Goal: Task Accomplishment & Management: Manage account settings

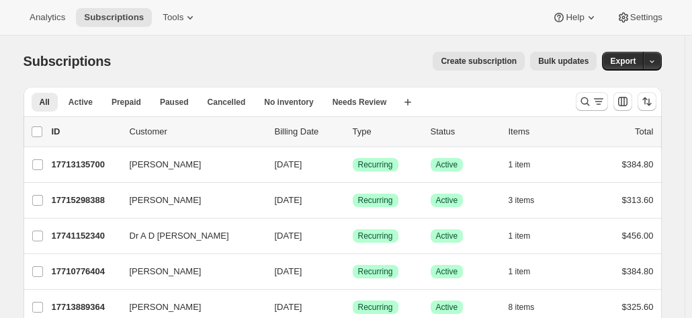
drag, startPoint x: 692, startPoint y: 46, endPoint x: 394, endPoint y: 1, distance: 300.4
click at [394, 1] on div "Analytics Subscriptions Tools Help Settings" at bounding box center [346, 18] width 692 height 36
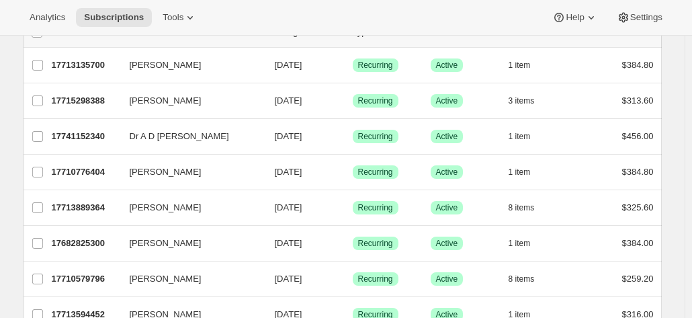
scroll to position [70, 0]
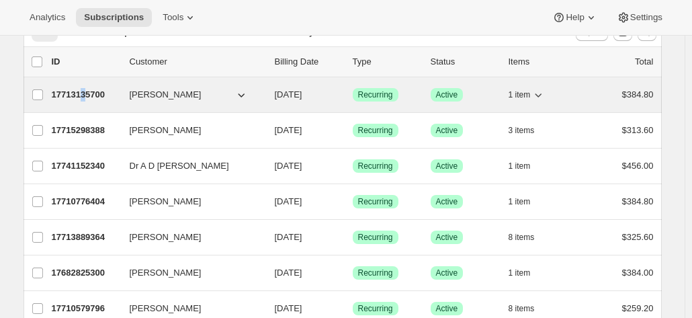
drag, startPoint x: 96, startPoint y: 89, endPoint x: 87, endPoint y: 93, distance: 9.6
click at [87, 93] on p "17713135700" at bounding box center [85, 94] width 67 height 13
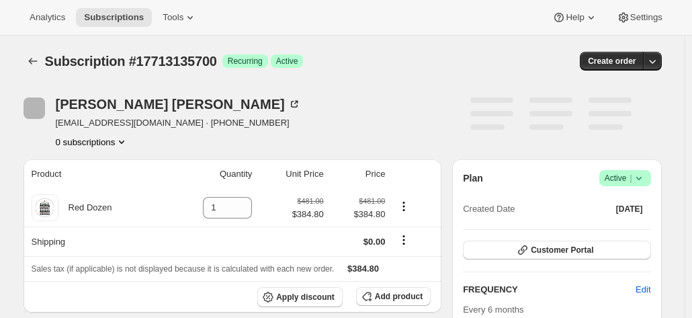
drag, startPoint x: 87, startPoint y: 93, endPoint x: 421, endPoint y: 97, distance: 333.3
click at [421, 97] on div "Brenda Gill agil3428@bigpond.net.au · +61409530429 0 subscriptions" at bounding box center [247, 122] width 447 height 51
drag, startPoint x: 689, startPoint y: 91, endPoint x: 444, endPoint y: 51, distance: 248.5
click at [444, 51] on div "Subscription #17713135700. This page is ready Subscription #17713135700 Success…" at bounding box center [343, 61] width 638 height 51
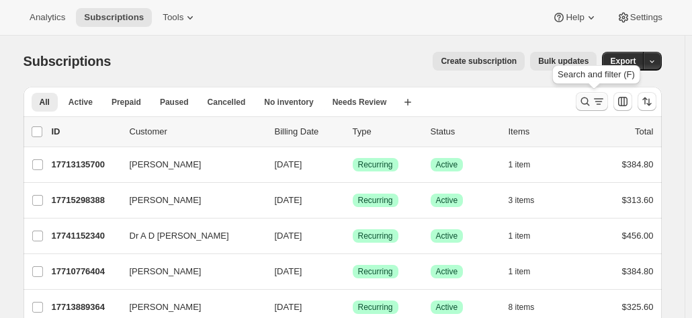
click at [592, 103] on icon "Search and filter results" at bounding box center [585, 101] width 13 height 13
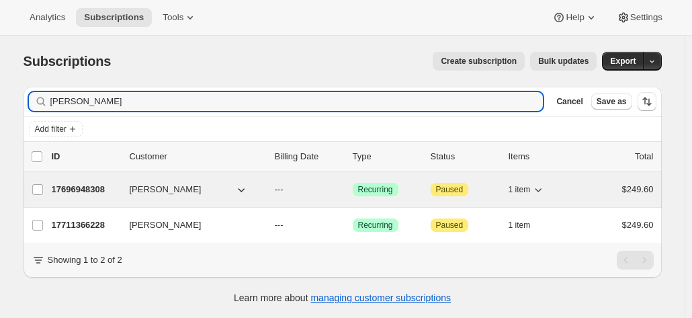
type input "david baker"
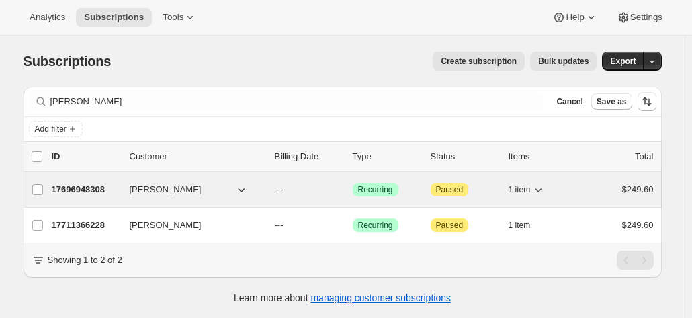
click at [90, 187] on p "17696948308" at bounding box center [85, 189] width 67 height 13
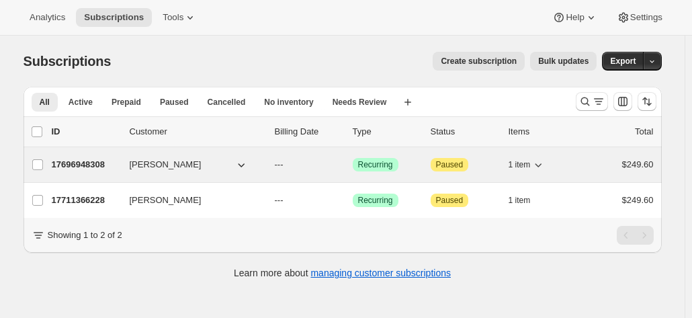
click at [97, 163] on p "17696948308" at bounding box center [85, 164] width 67 height 13
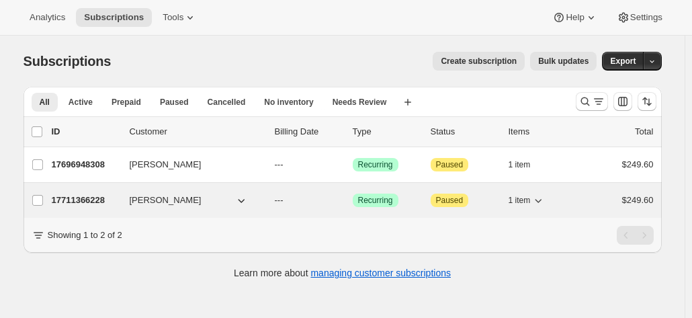
click at [108, 196] on p "17711366228" at bounding box center [85, 200] width 67 height 13
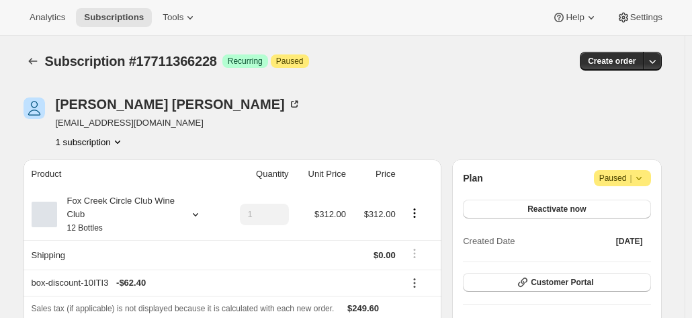
drag, startPoint x: 695, startPoint y: 45, endPoint x: 419, endPoint y: 112, distance: 283.4
click at [419, 112] on div "[PERSON_NAME] [EMAIL_ADDRESS][DOMAIN_NAME] 1 subscription" at bounding box center [247, 122] width 447 height 51
drag, startPoint x: 695, startPoint y: 83, endPoint x: 462, endPoint y: 76, distance: 233.3
click at [462, 76] on div "Subscription #17711366228. This page is ready Subscription #17711366228 Success…" at bounding box center [343, 61] width 638 height 51
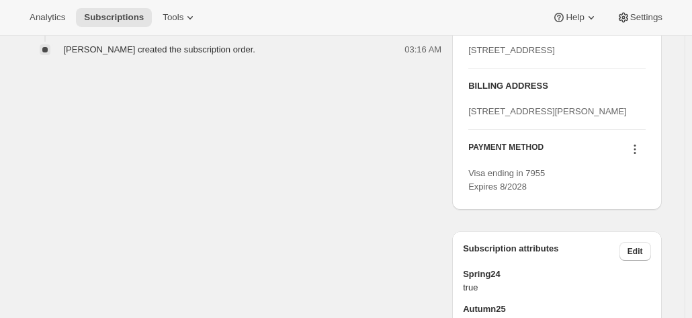
scroll to position [554, 0]
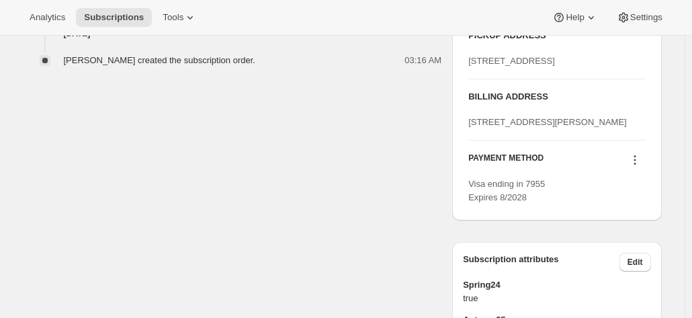
drag, startPoint x: 587, startPoint y: 173, endPoint x: 468, endPoint y: 164, distance: 119.3
drag, startPoint x: 468, startPoint y: 164, endPoint x: 450, endPoint y: 161, distance: 17.8
drag, startPoint x: 583, startPoint y: 172, endPoint x: 466, endPoint y: 163, distance: 117.3
click at [466, 163] on div "PICKUP ADDRESS 19 Olivers Road McLaren Vale SA, 5171 Australia BILLING ADDRESS …" at bounding box center [556, 117] width 209 height 208
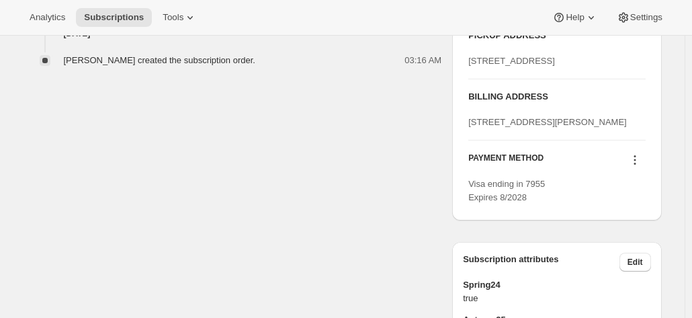
copy span "[STREET_ADDRESS][PERSON_NAME]"
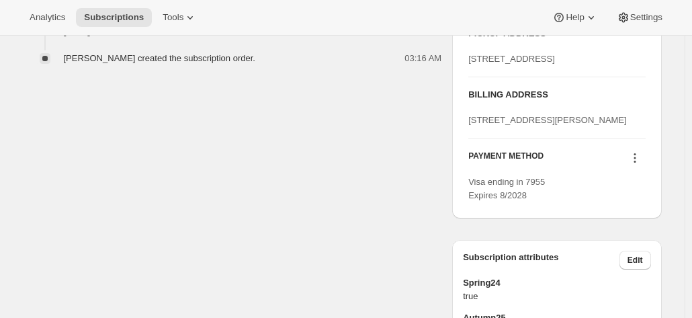
drag, startPoint x: 696, startPoint y: 185, endPoint x: 171, endPoint y: 147, distance: 526.3
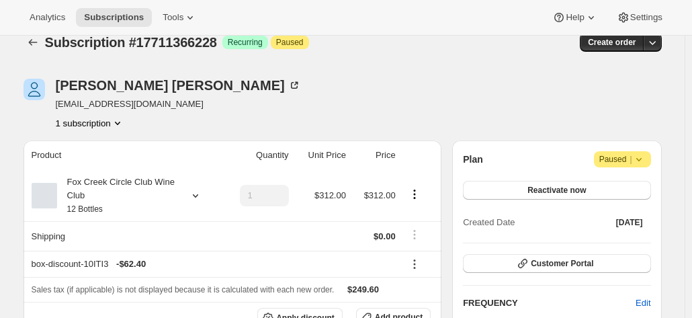
scroll to position [0, 0]
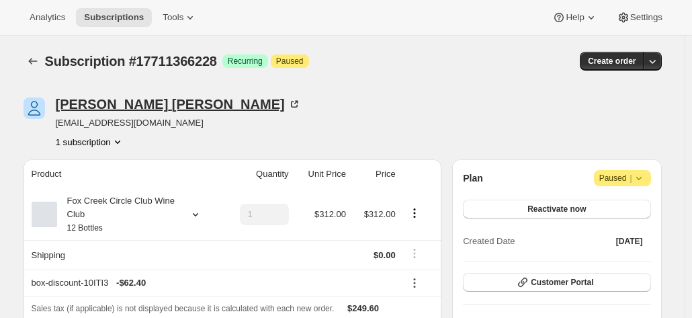
click at [291, 107] on icon at bounding box center [294, 104] width 7 height 7
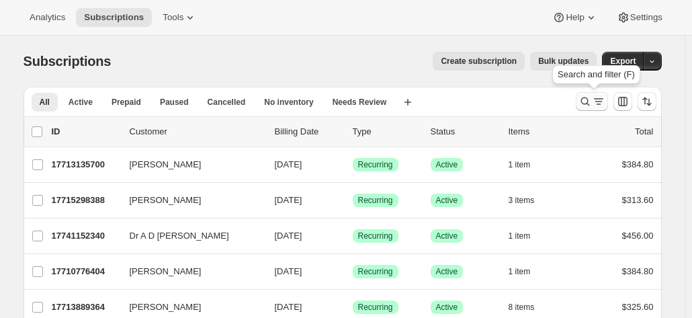
click at [584, 101] on icon "Search and filter results" at bounding box center [585, 101] width 9 height 9
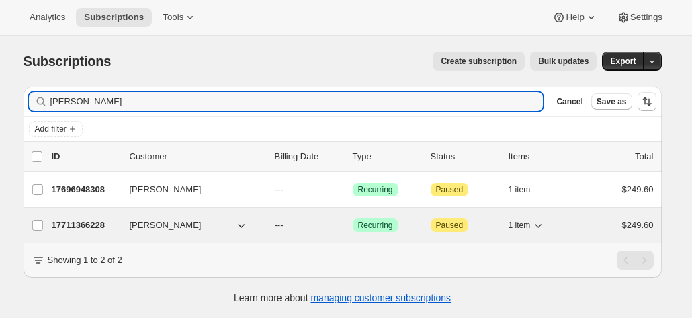
type input "[PERSON_NAME]"
click at [93, 223] on p "17711366228" at bounding box center [85, 224] width 67 height 13
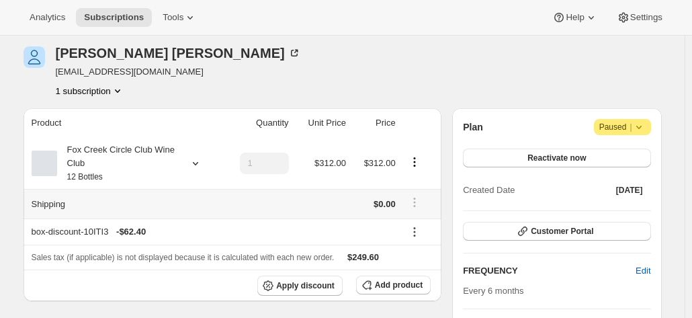
scroll to position [54, 0]
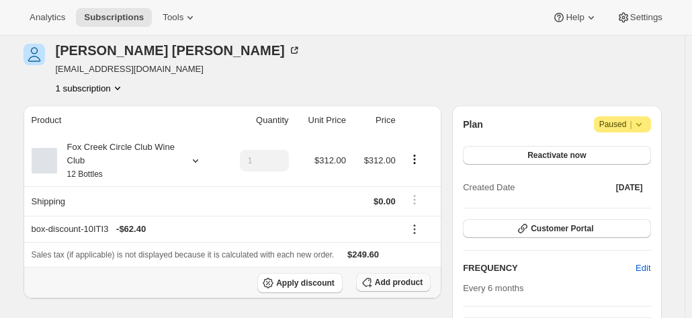
click at [382, 286] on span "Add product" at bounding box center [399, 282] width 48 height 11
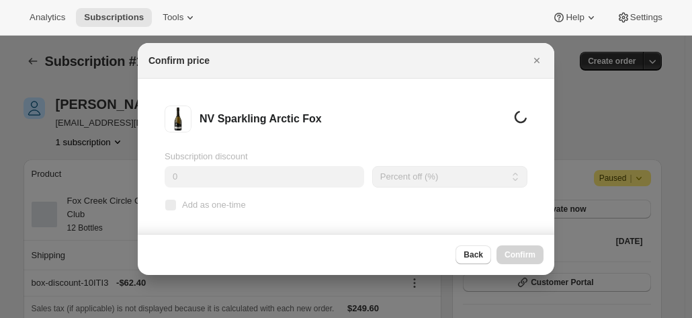
scroll to position [0, 0]
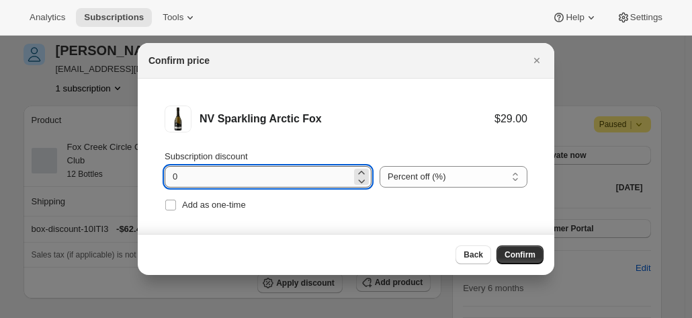
drag, startPoint x: 228, startPoint y: 178, endPoint x: 180, endPoint y: 177, distance: 47.7
click at [180, 177] on input "0" at bounding box center [258, 177] width 187 height 22
drag, startPoint x: 180, startPoint y: 177, endPoint x: 116, endPoint y: 158, distance: 66.8
type input "15"
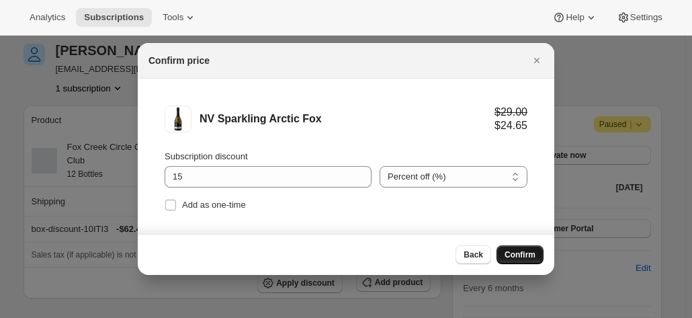
click at [527, 260] on span "Confirm" at bounding box center [520, 254] width 31 height 11
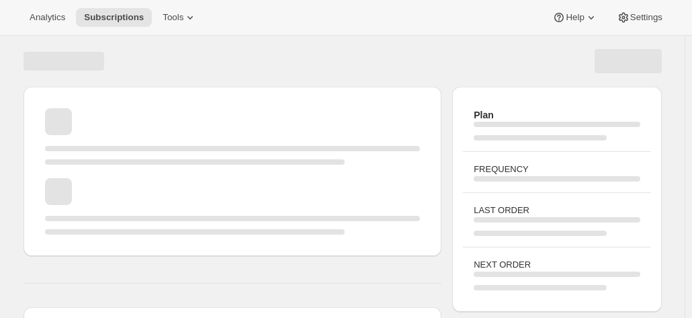
scroll to position [54, 0]
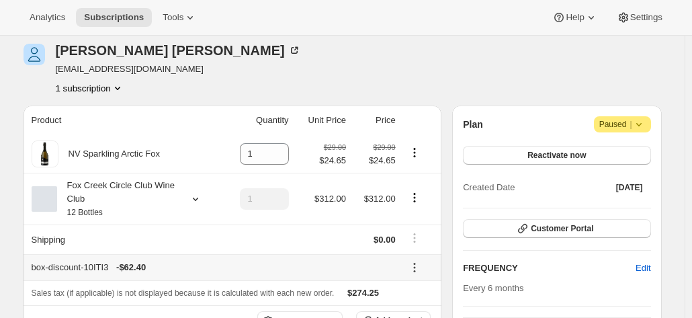
click at [415, 268] on icon at bounding box center [414, 267] width 13 height 13
drag, startPoint x: 696, startPoint y: 35, endPoint x: 410, endPoint y: 63, distance: 287.7
click at [410, 63] on div "[PERSON_NAME] [EMAIL_ADDRESS][DOMAIN_NAME] 1 subscription" at bounding box center [247, 69] width 447 height 51
drag, startPoint x: 694, startPoint y: 60, endPoint x: 405, endPoint y: 54, distance: 289.0
click at [405, 54] on div "[PERSON_NAME] [EMAIL_ADDRESS][DOMAIN_NAME] 1 subscription" at bounding box center [247, 69] width 447 height 51
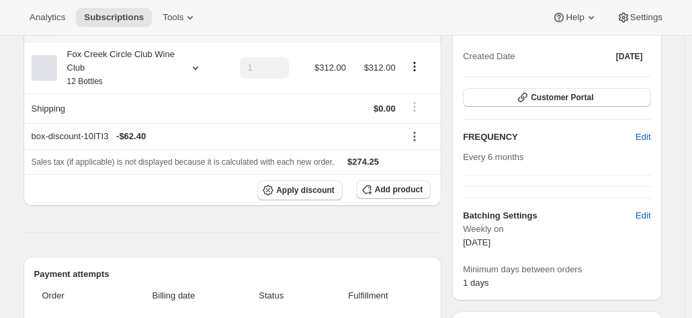
scroll to position [188, 0]
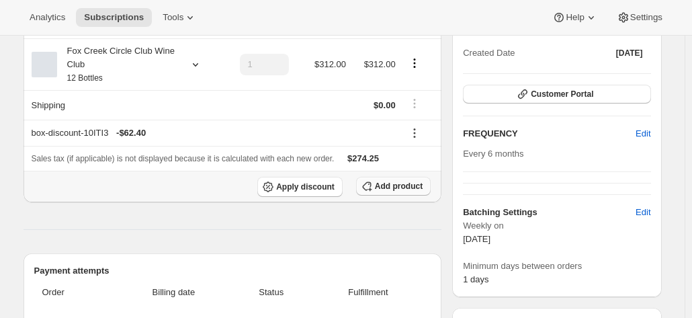
click at [402, 179] on button "Add product" at bounding box center [393, 186] width 75 height 19
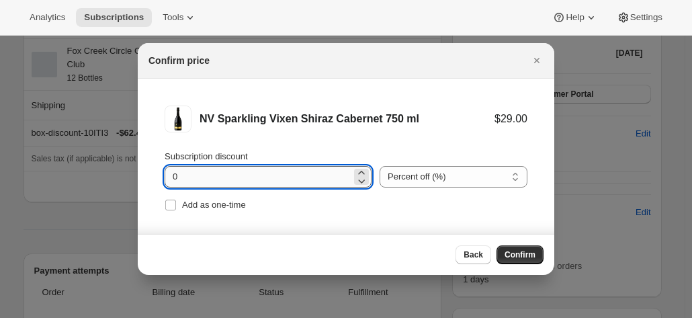
drag, startPoint x: 204, startPoint y: 179, endPoint x: 182, endPoint y: 175, distance: 22.5
click at [182, 175] on input "0" at bounding box center [258, 177] width 187 height 22
type input "15"
click at [511, 248] on button "Confirm" at bounding box center [520, 254] width 47 height 19
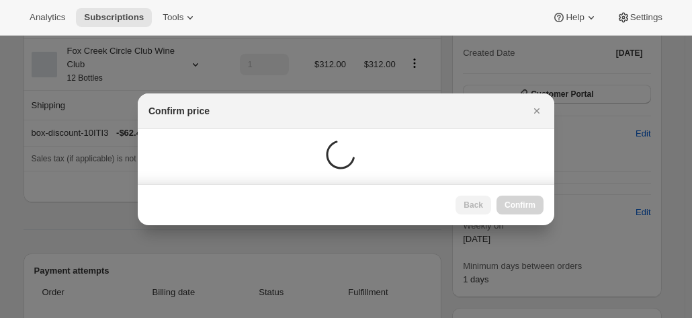
scroll to position [188, 0]
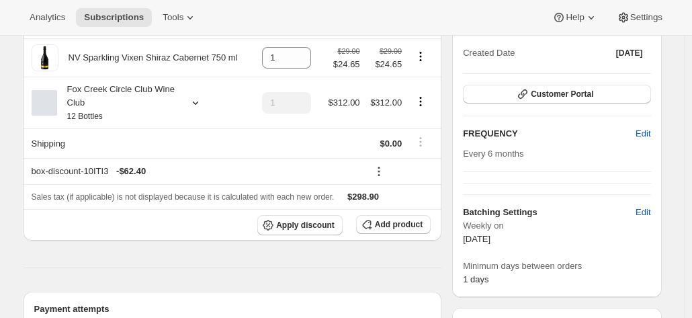
drag, startPoint x: 695, startPoint y: 143, endPoint x: 328, endPoint y: 276, distance: 390.3
click at [328, 276] on div "Product Quantity Unit Price Price NV Sparkling Arctic Fox 1 $29.00 $24.65 $29.0…" at bounding box center [233, 299] width 419 height 657
click at [384, 231] on button "Add product" at bounding box center [393, 224] width 75 height 19
click at [422, 103] on icon "Product actions" at bounding box center [420, 101] width 13 height 13
click at [422, 150] on span "Remove" at bounding box center [424, 150] width 32 height 10
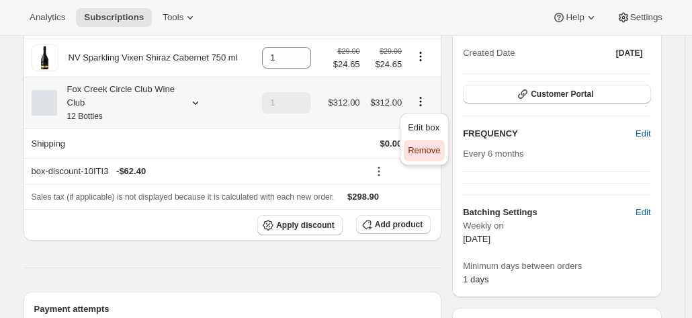
type input "0"
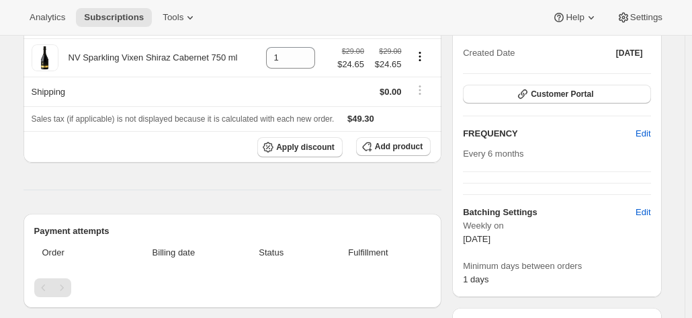
drag, startPoint x: 694, startPoint y: 128, endPoint x: 415, endPoint y: 7, distance: 303.7
click at [415, 7] on div "Analytics Subscriptions Tools Help Settings" at bounding box center [346, 18] width 692 height 36
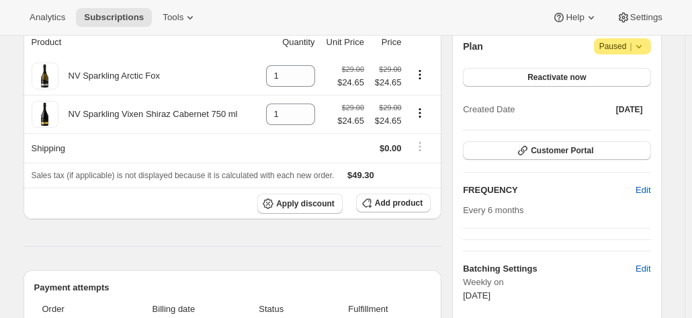
scroll to position [136, 0]
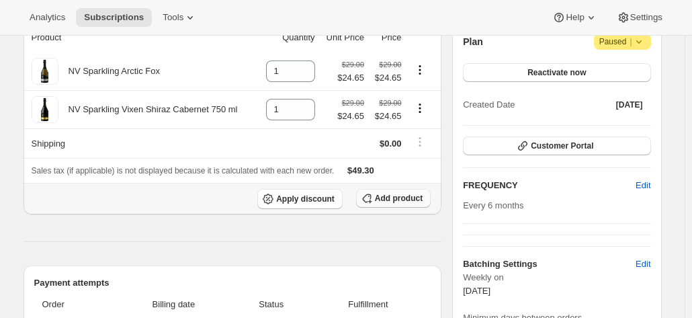
click at [394, 199] on span "Add product" at bounding box center [399, 198] width 48 height 11
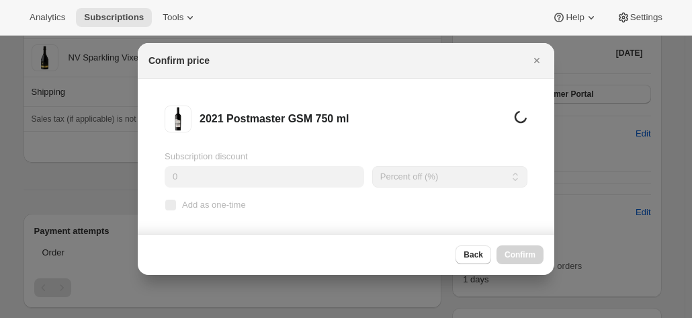
scroll to position [0, 0]
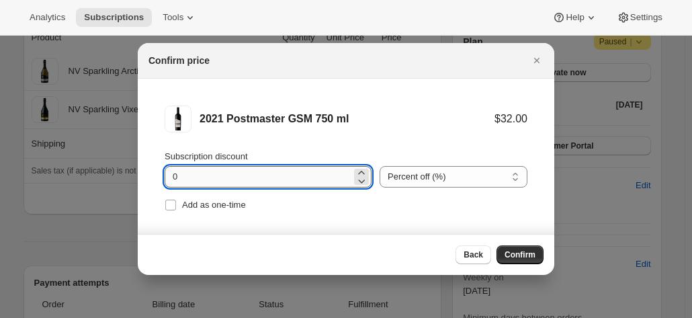
click at [262, 171] on input "0" at bounding box center [258, 177] width 187 height 22
type input "15"
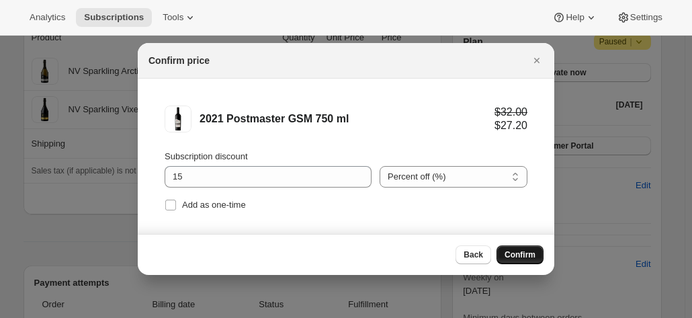
click at [517, 257] on span "Confirm" at bounding box center [520, 254] width 31 height 11
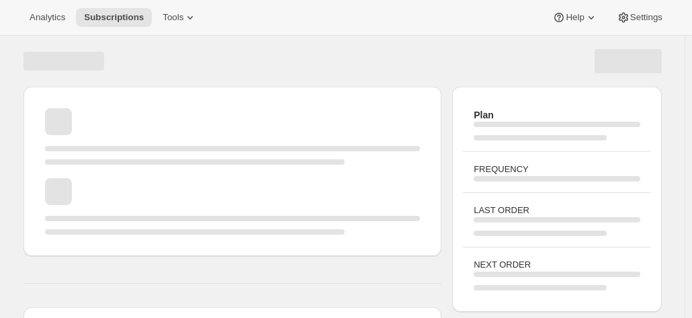
scroll to position [136, 0]
